Goal: Task Accomplishment & Management: Manage account settings

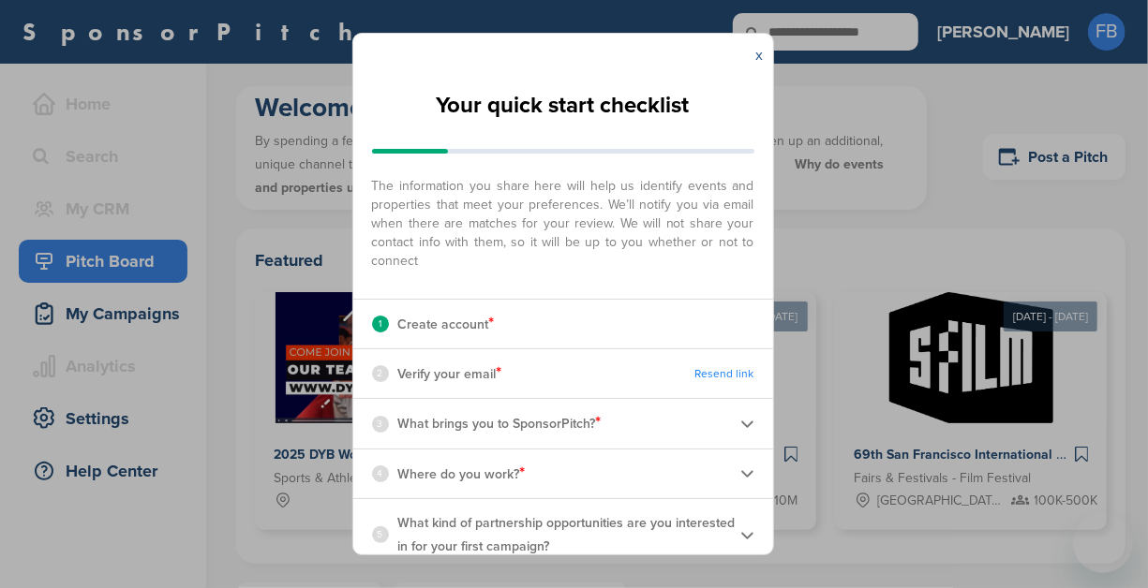
click at [759, 52] on link "x" at bounding box center [759, 55] width 7 height 19
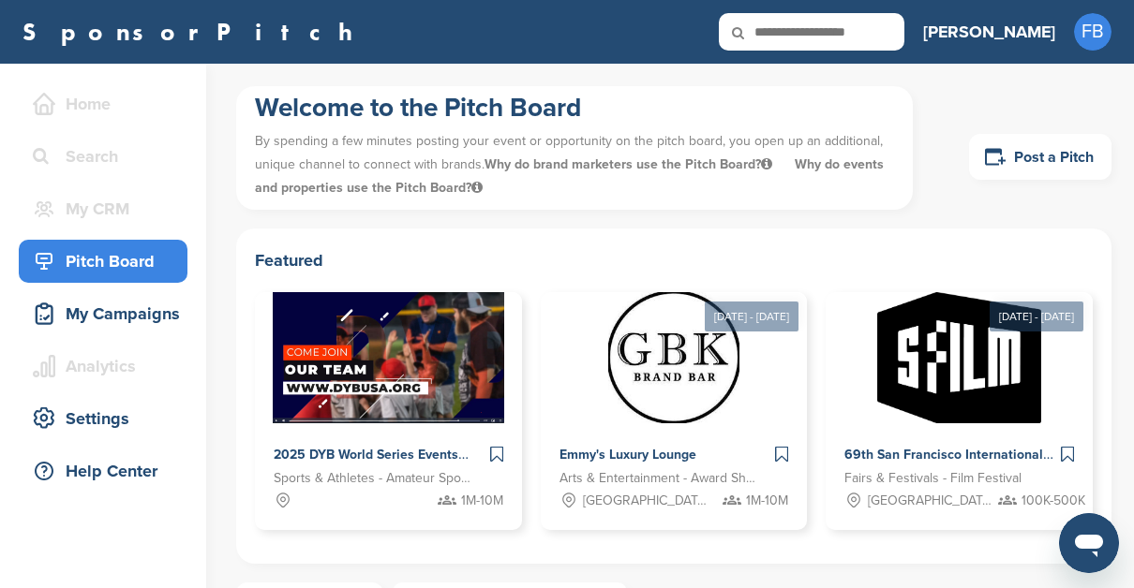
click at [149, 262] on div "Pitch Board" at bounding box center [107, 262] width 159 height 34
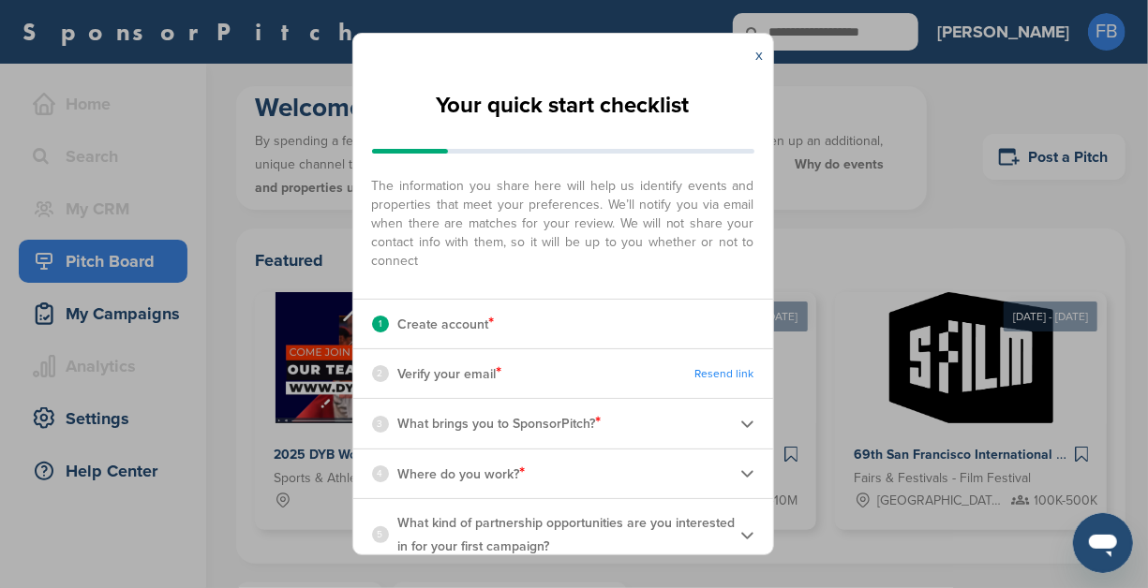
click at [760, 58] on link "x" at bounding box center [759, 55] width 7 height 19
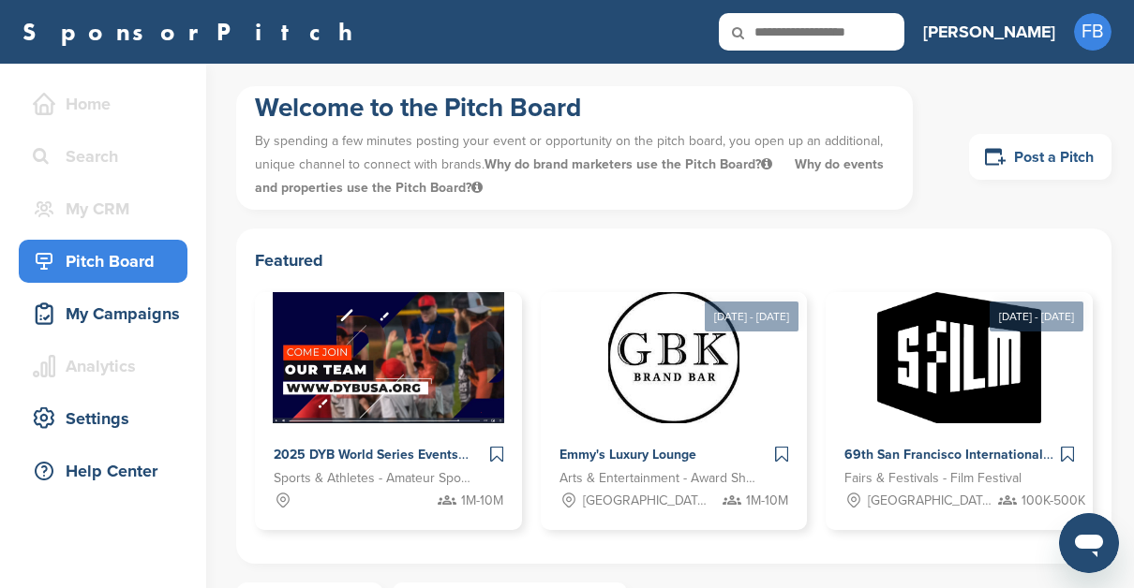
click at [1031, 153] on link "Post a Pitch" at bounding box center [1040, 157] width 142 height 46
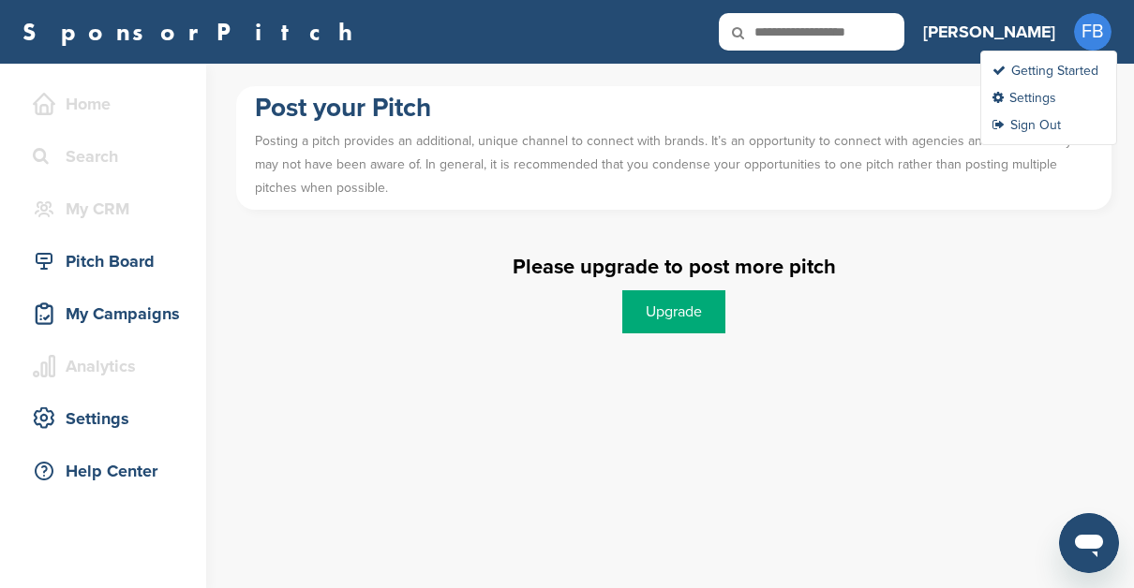
click at [1101, 39] on span "FB" at bounding box center [1092, 31] width 37 height 37
click at [1017, 96] on link "Settings" at bounding box center [1024, 98] width 64 height 16
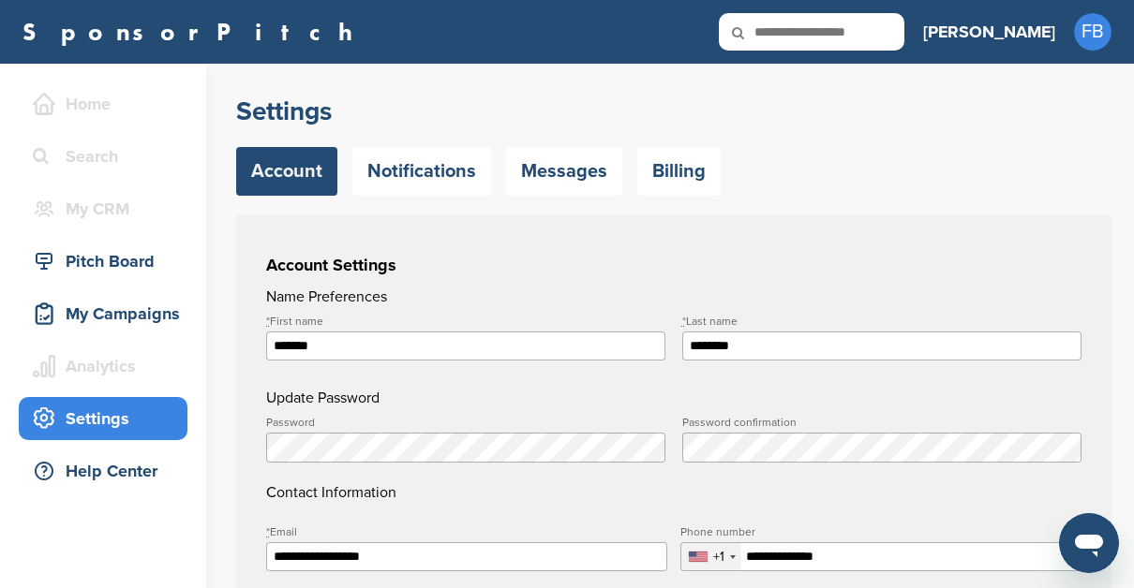
scroll to position [94, 0]
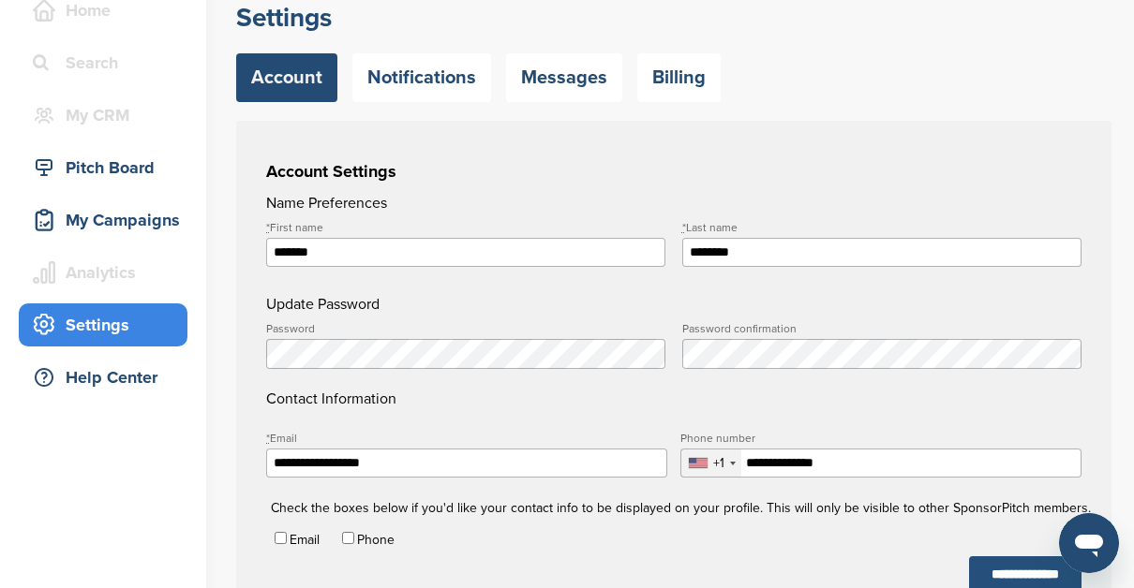
click at [972, 570] on input "**********" at bounding box center [1025, 575] width 112 height 37
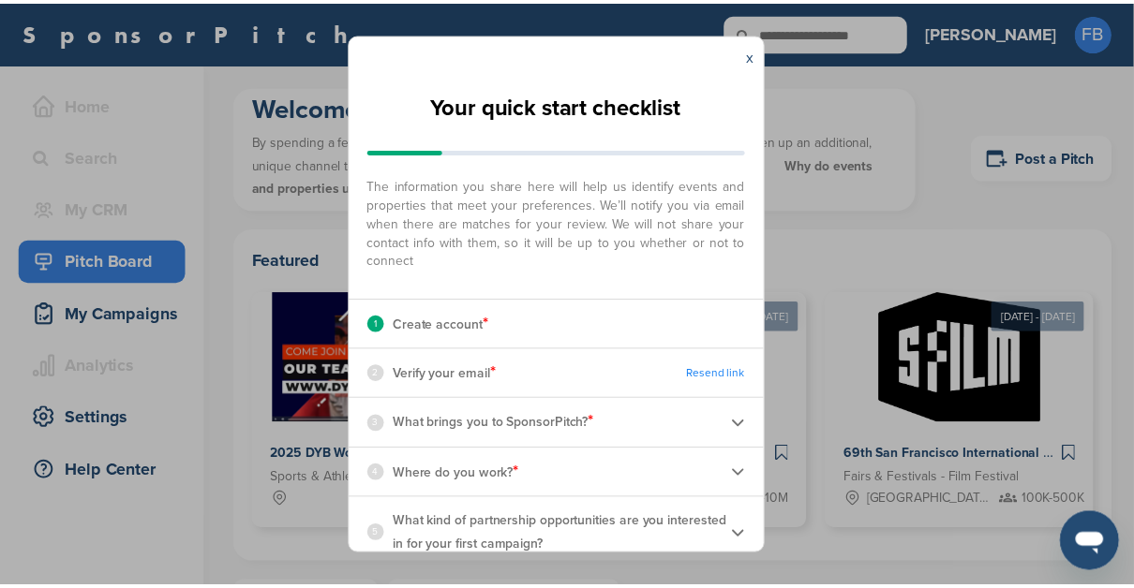
scroll to position [15, 0]
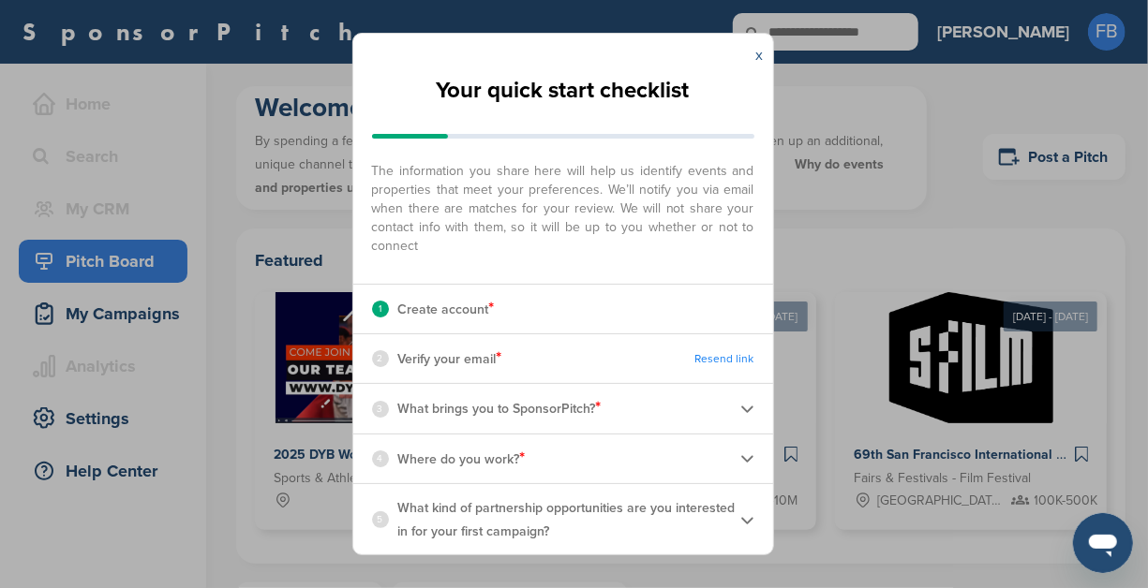
click at [763, 55] on link "x" at bounding box center [759, 55] width 7 height 19
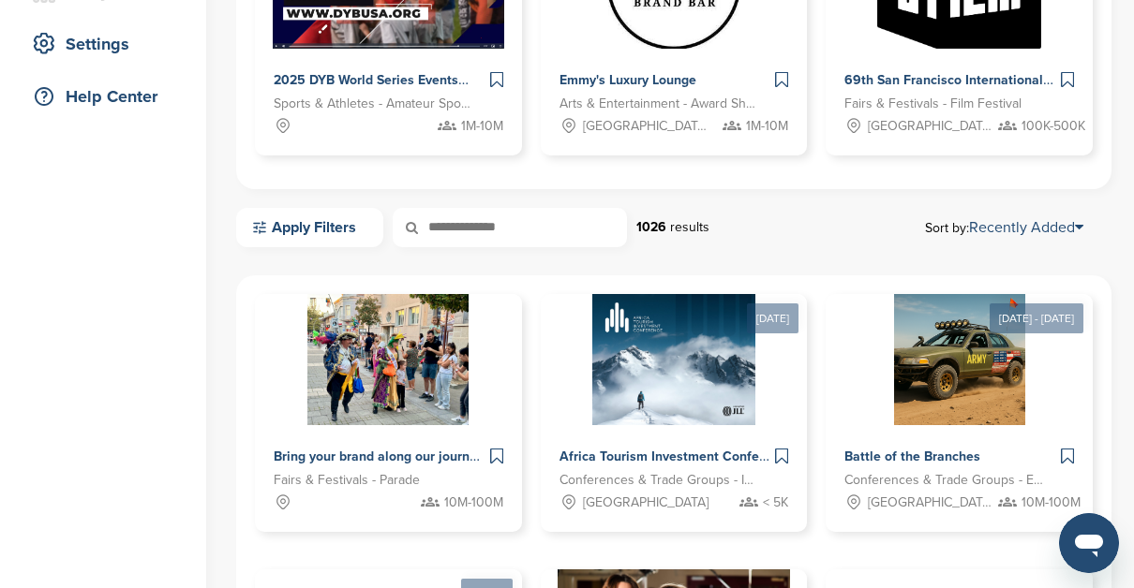
scroll to position [0, 0]
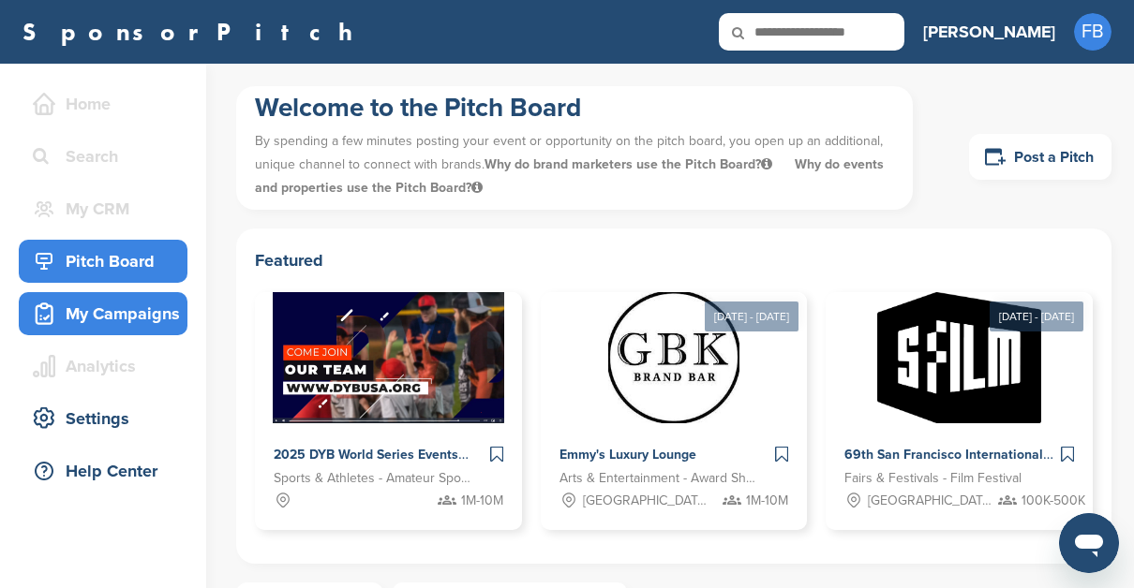
click at [160, 300] on div "My Campaigns" at bounding box center [107, 314] width 159 height 34
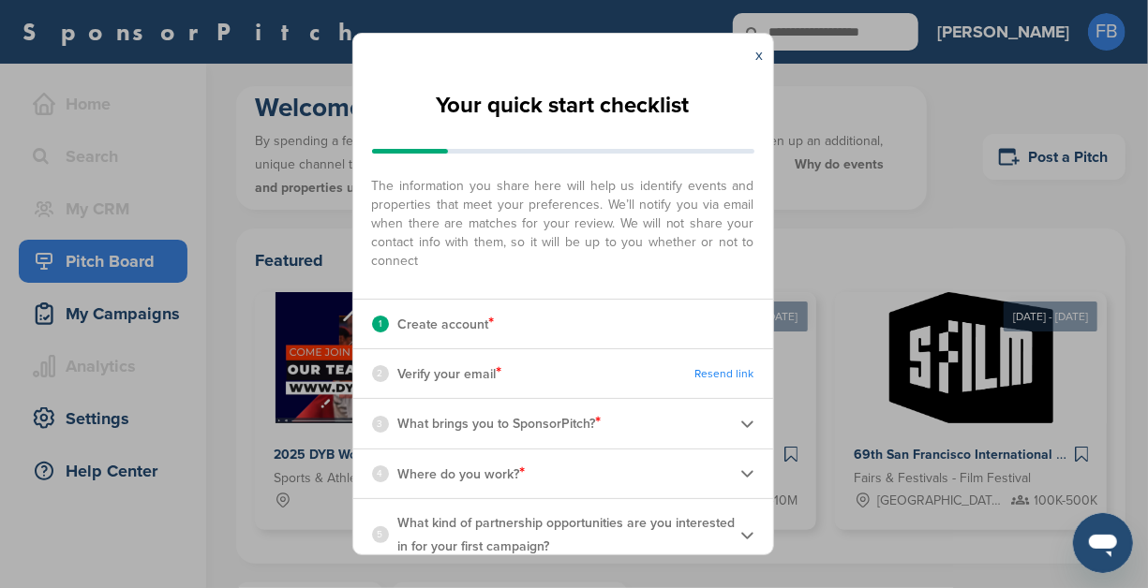
scroll to position [15, 0]
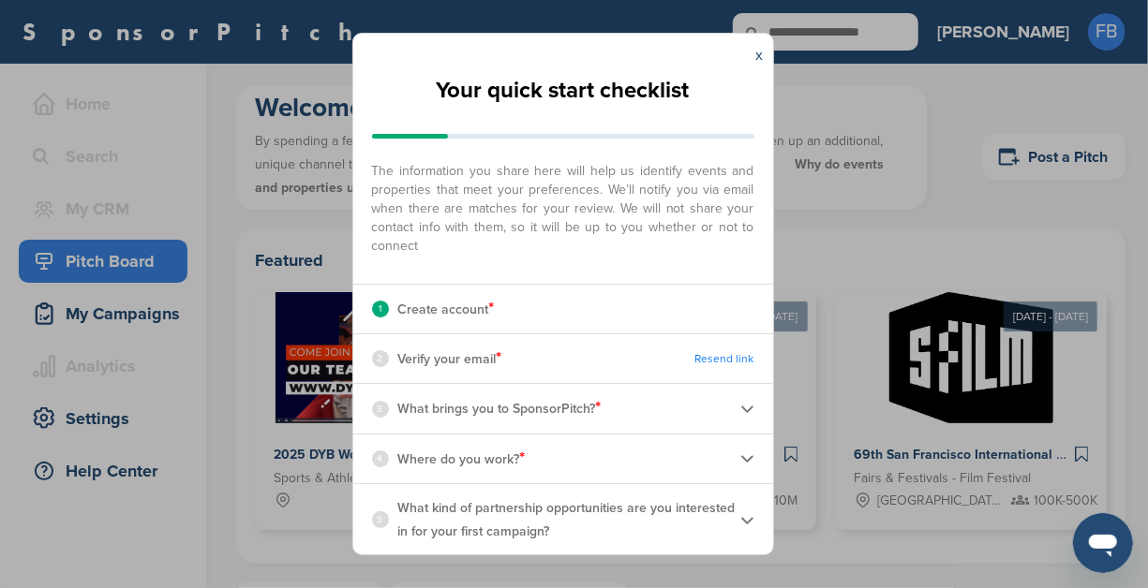
click at [460, 364] on p "Verify your email *" at bounding box center [450, 359] width 104 height 24
click at [471, 399] on p "What brings you to SponsorPitch? *" at bounding box center [499, 408] width 203 height 24
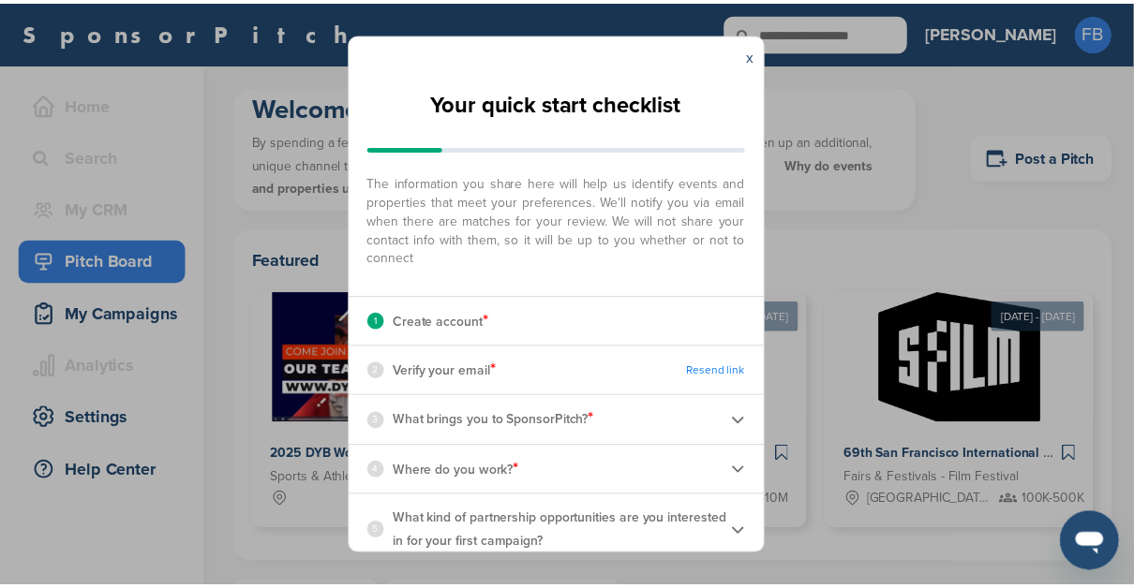
scroll to position [0, 0]
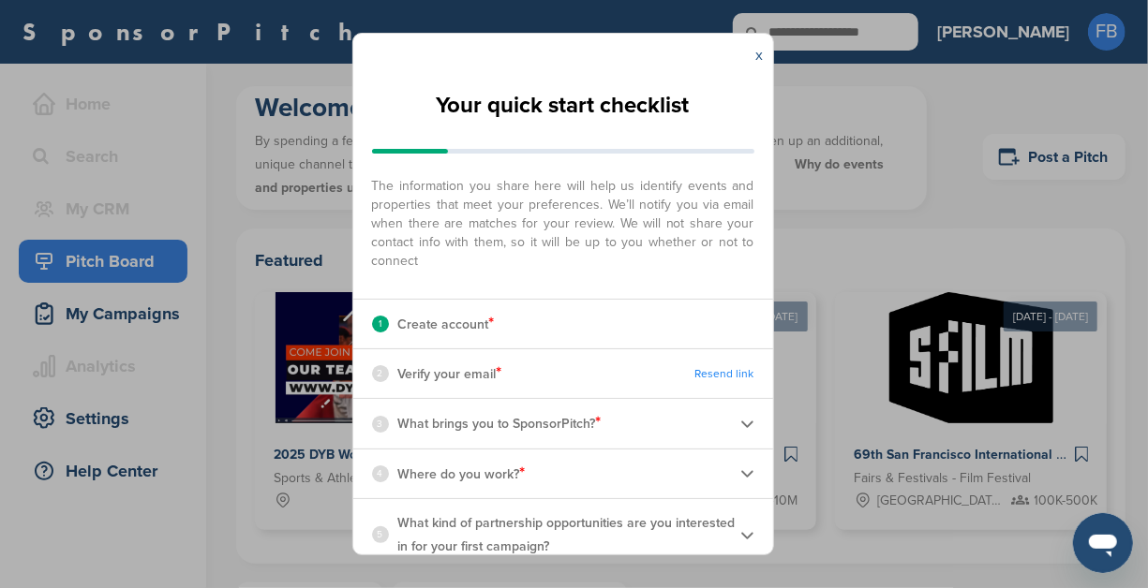
click at [763, 58] on link "x" at bounding box center [759, 55] width 7 height 19
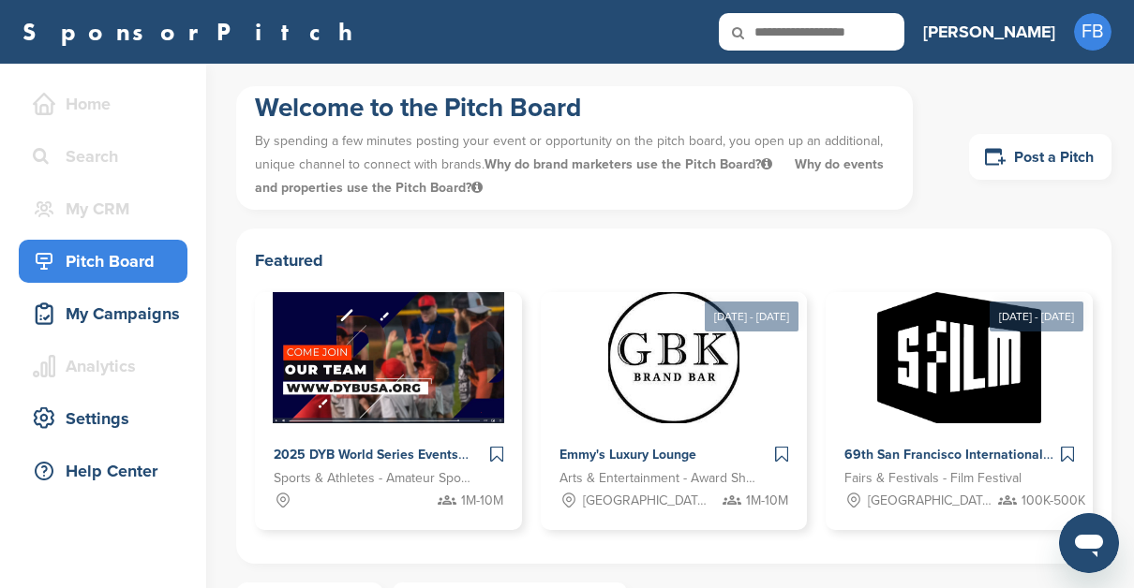
click at [1033, 29] on h3 "[PERSON_NAME]" at bounding box center [989, 32] width 132 height 26
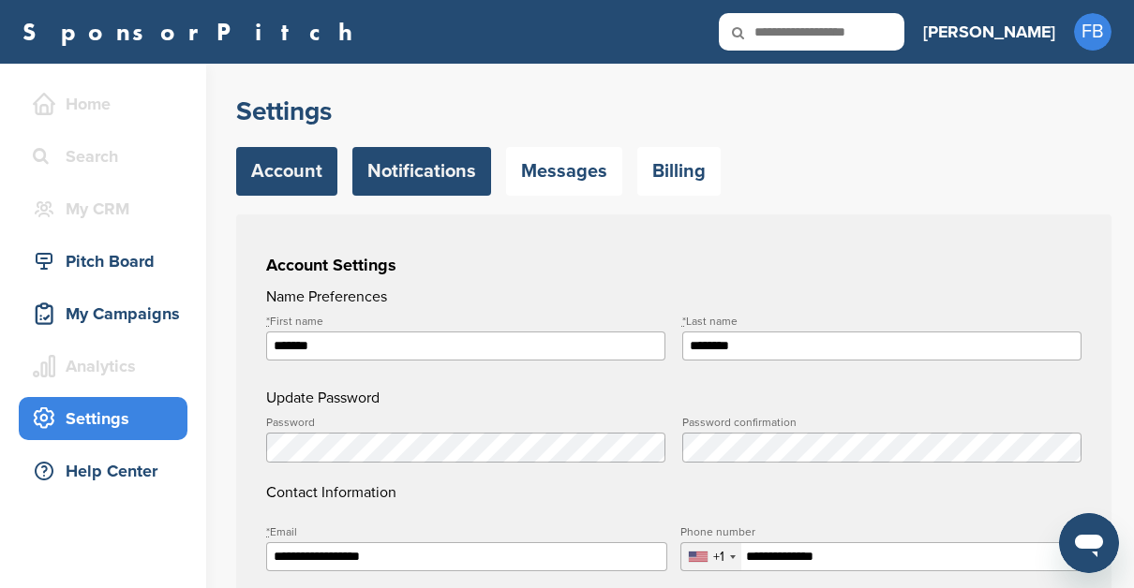
click at [462, 173] on link "Notifications" at bounding box center [421, 171] width 139 height 49
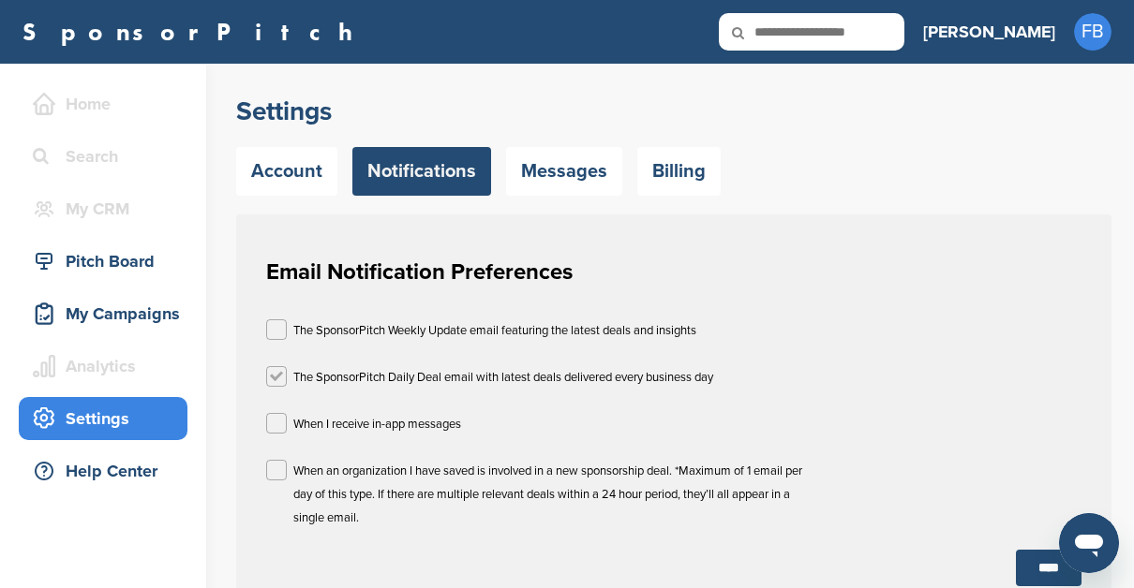
click at [282, 380] on label at bounding box center [276, 376] width 21 height 21
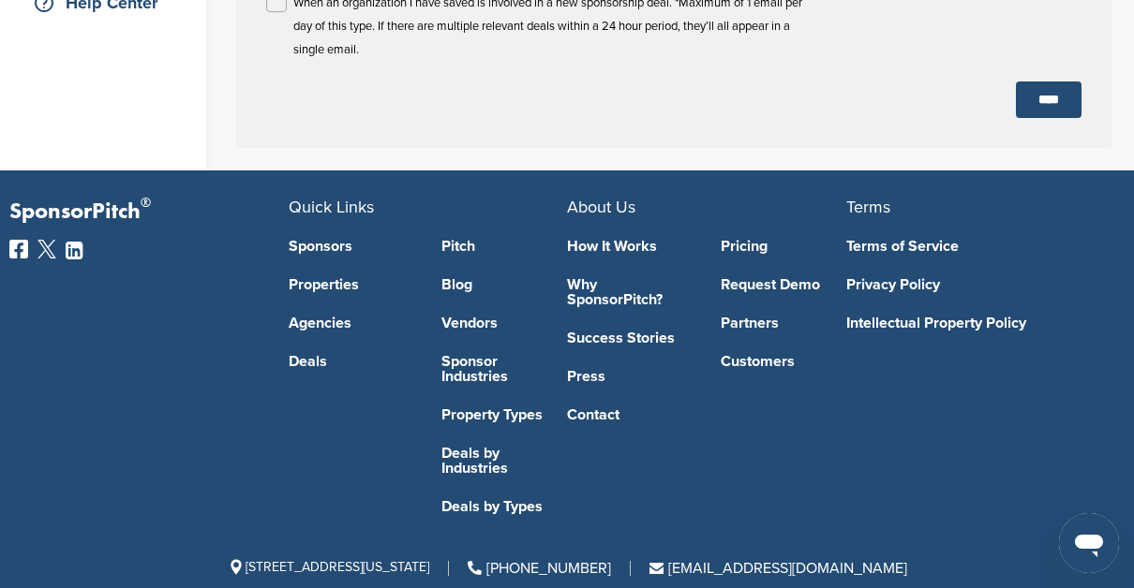
scroll to position [281, 0]
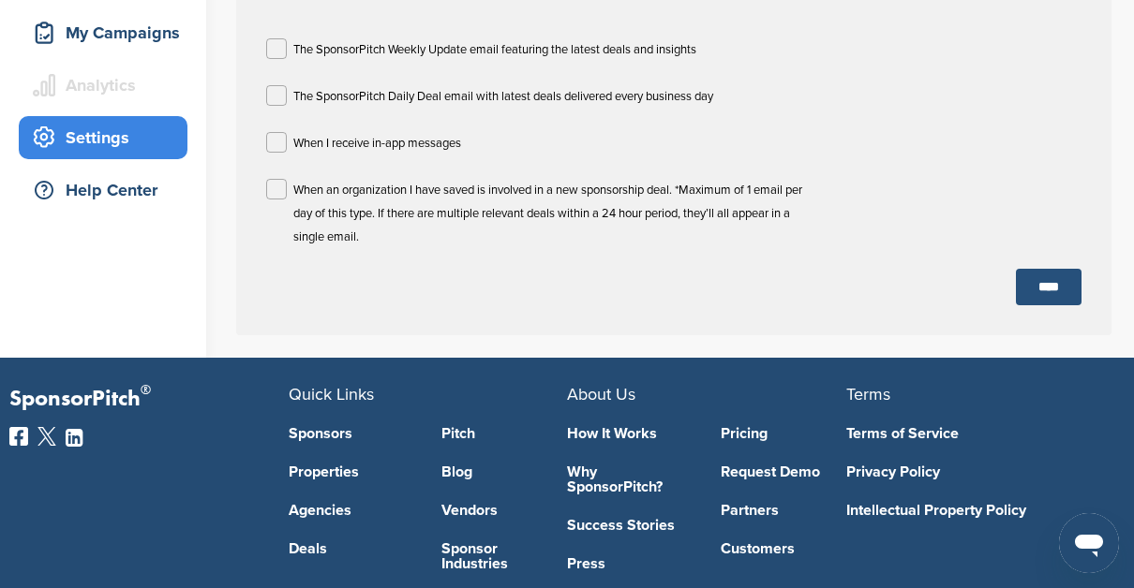
click at [1054, 291] on input "****" at bounding box center [1049, 287] width 66 height 37
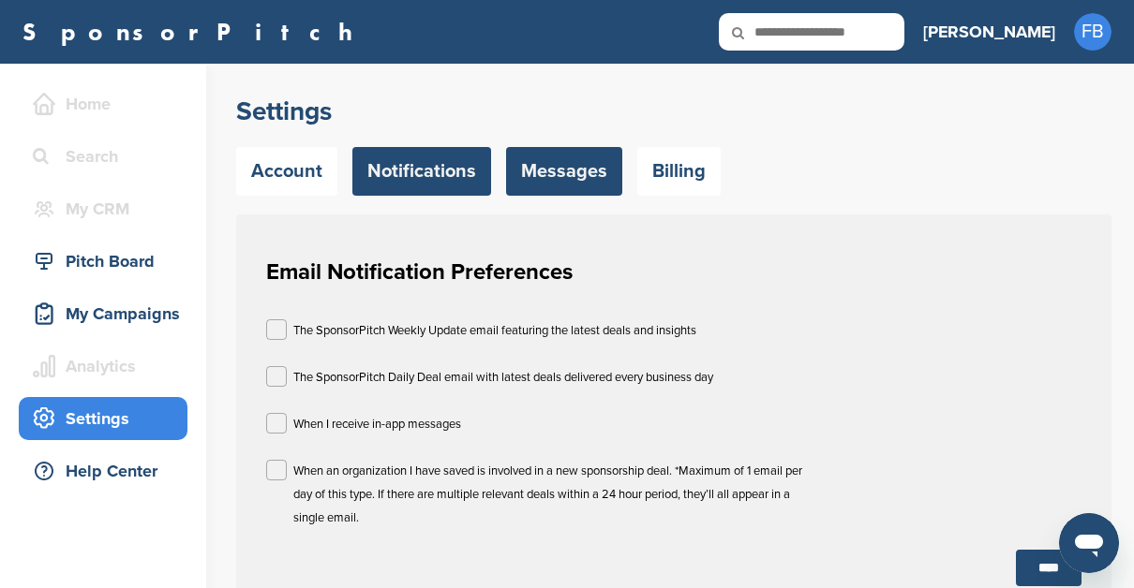
click at [561, 166] on link "Messages" at bounding box center [564, 171] width 116 height 49
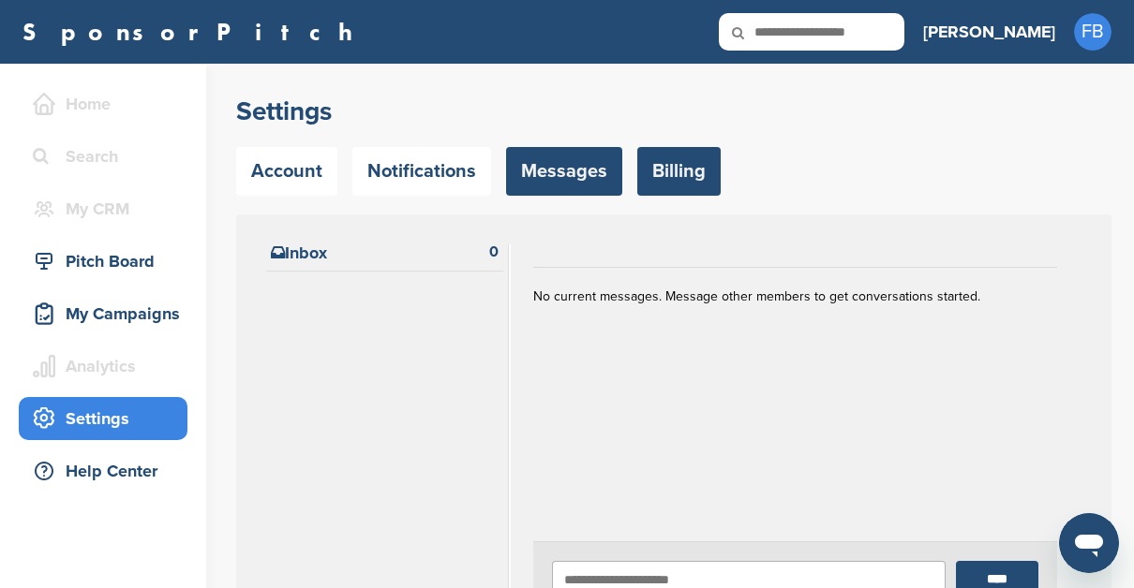
click at [685, 180] on link "Billing" at bounding box center [678, 171] width 83 height 49
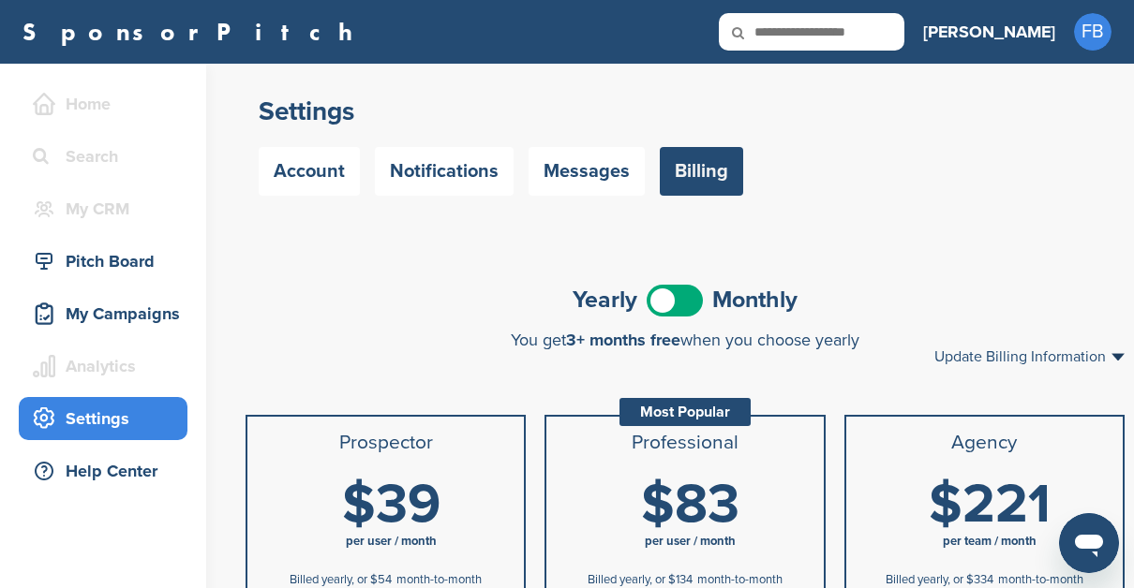
click at [679, 302] on span at bounding box center [675, 301] width 56 height 32
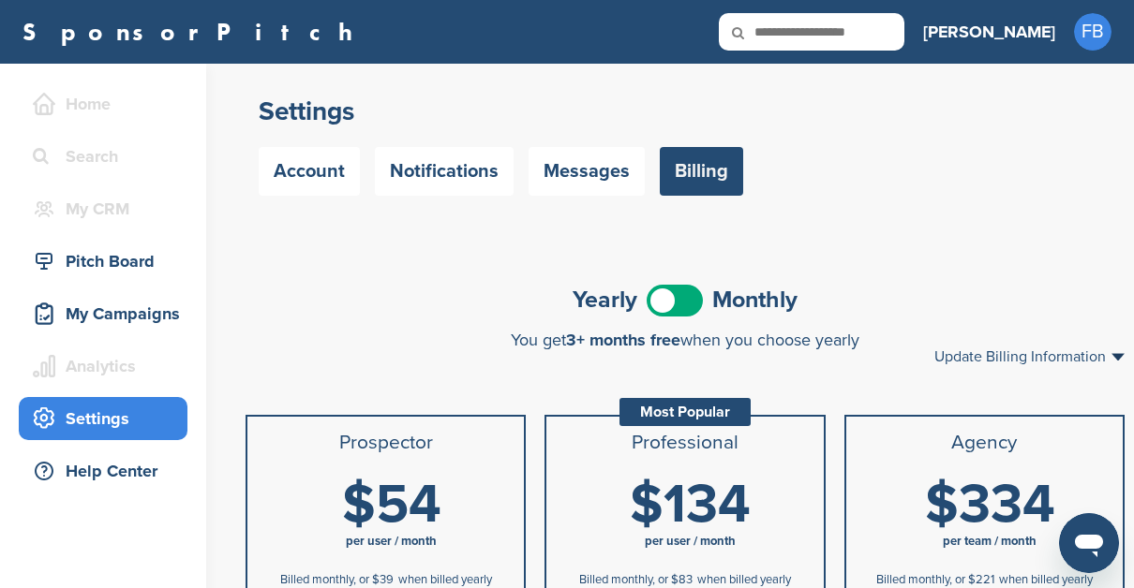
click at [667, 293] on span at bounding box center [675, 301] width 56 height 32
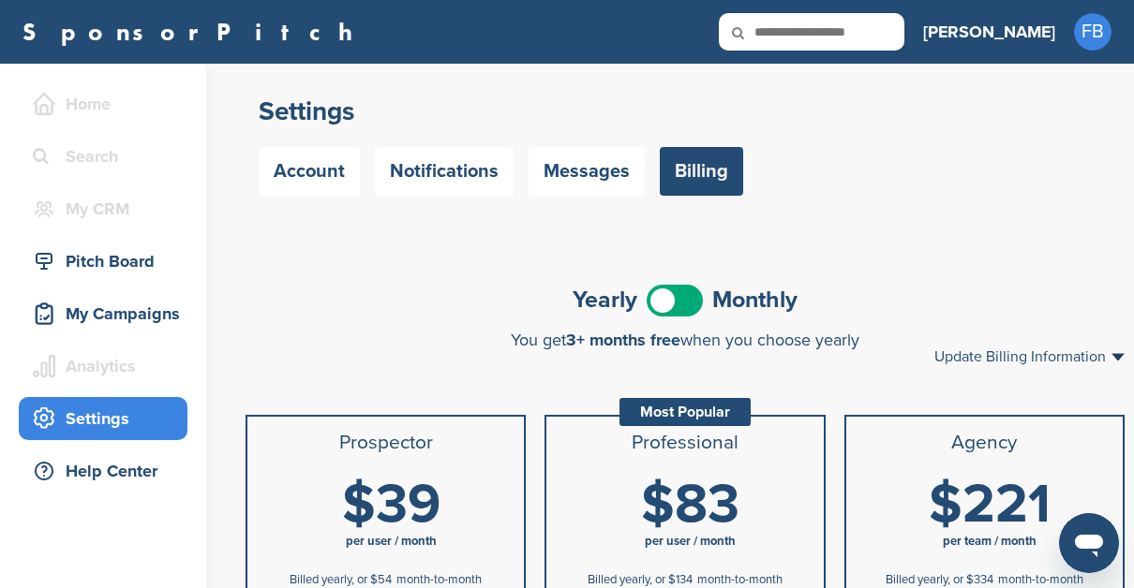
click at [693, 302] on span at bounding box center [675, 301] width 56 height 32
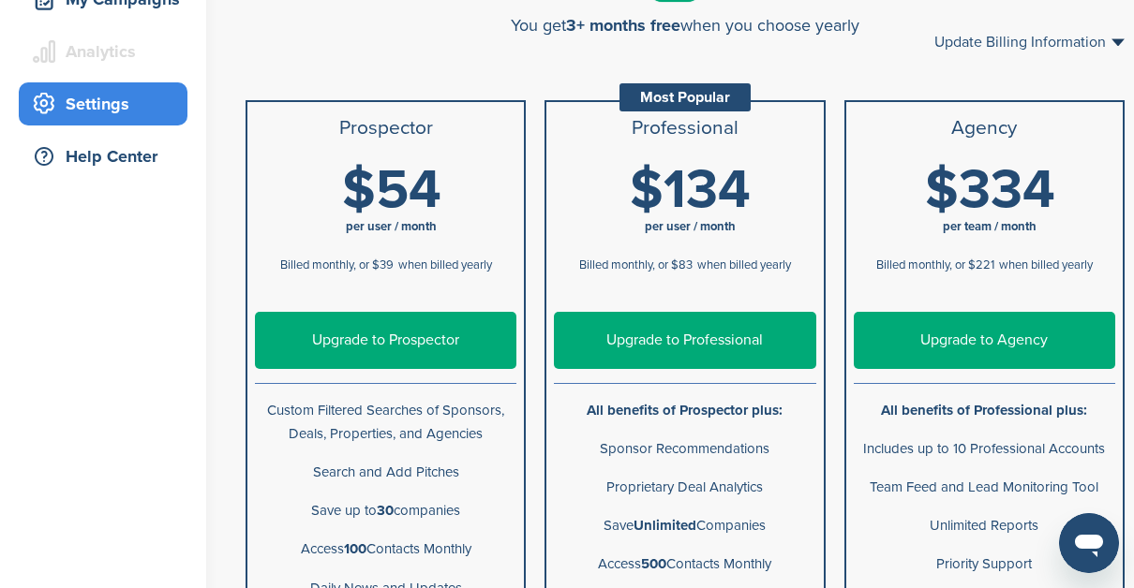
scroll to position [325, 0]
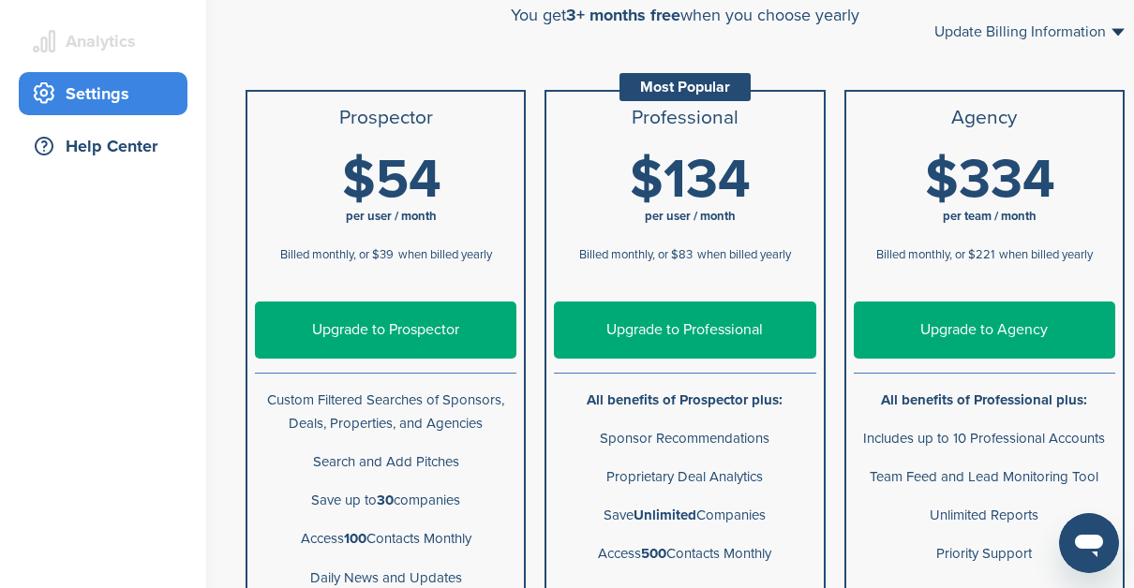
click at [265, 56] on div "**********" at bounding box center [685, 582] width 898 height 1341
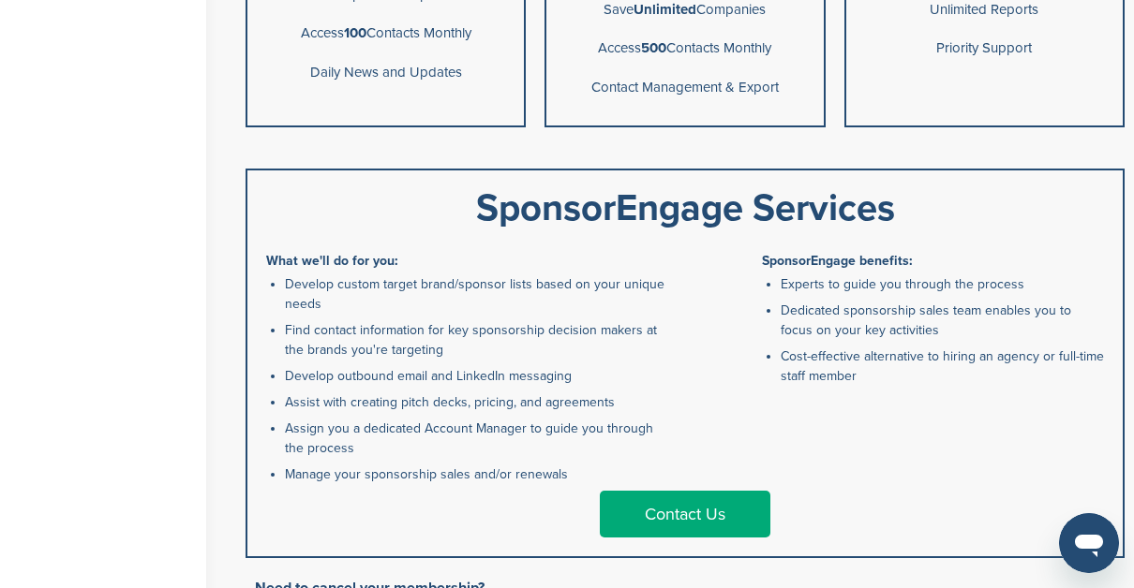
scroll to position [887, 0]
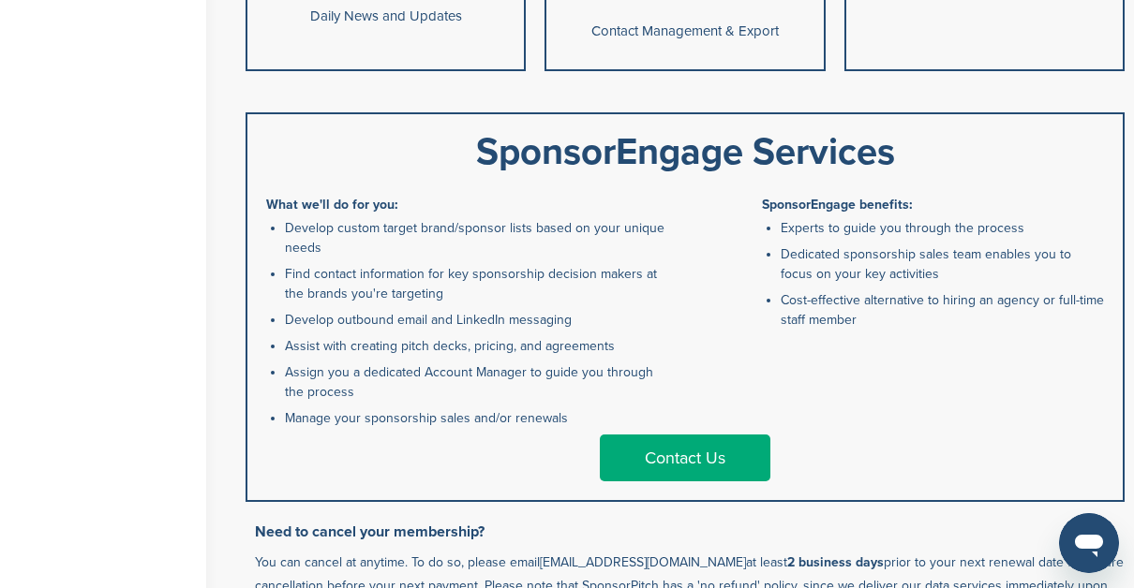
click at [670, 457] on link "Contact Us" at bounding box center [685, 458] width 171 height 47
